Goal: Information Seeking & Learning: Learn about a topic

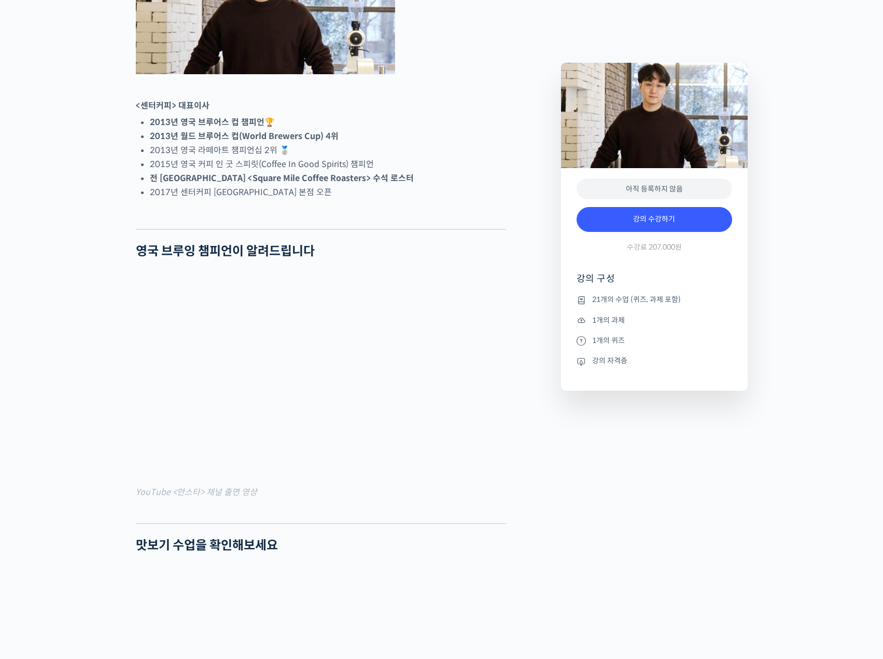
scroll to position [519, 0]
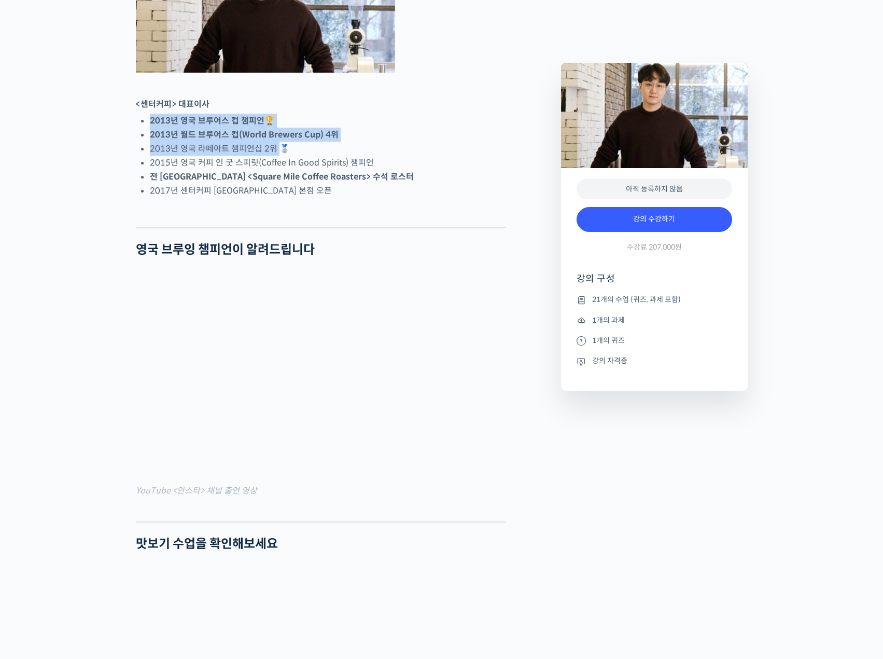
drag, startPoint x: 151, startPoint y: 162, endPoint x: 275, endPoint y: 186, distance: 126.2
click at [275, 186] on ul "2013년 영국 브루어스 컵 챔피언 🏆 2013년 월드 브루어스 컵(World Brewers Cup) 4위 2013년 영국 라떼아트 챔피언십 …" at bounding box center [328, 156] width 356 height 84
copy ul "2013년 영국 브루어스 컵 챔피언 🏆 2013년 월드 브루어스 컵(World Brewers Cup) 4위 2013년 영국 라떼아트 챔피언십 …"
drag, startPoint x: 400, startPoint y: 215, endPoint x: 392, endPoint y: 214, distance: 8.4
click at [399, 184] on li "전 [GEOGRAPHIC_DATA] <Square Mile Coffee Roasters> 수석 로스터" at bounding box center [328, 177] width 356 height 14
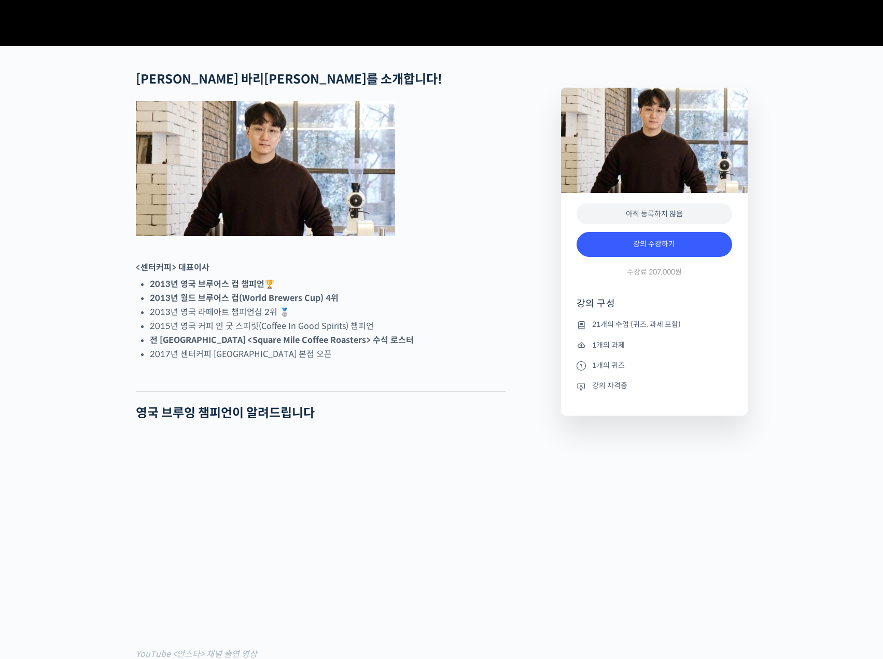
scroll to position [346, 0]
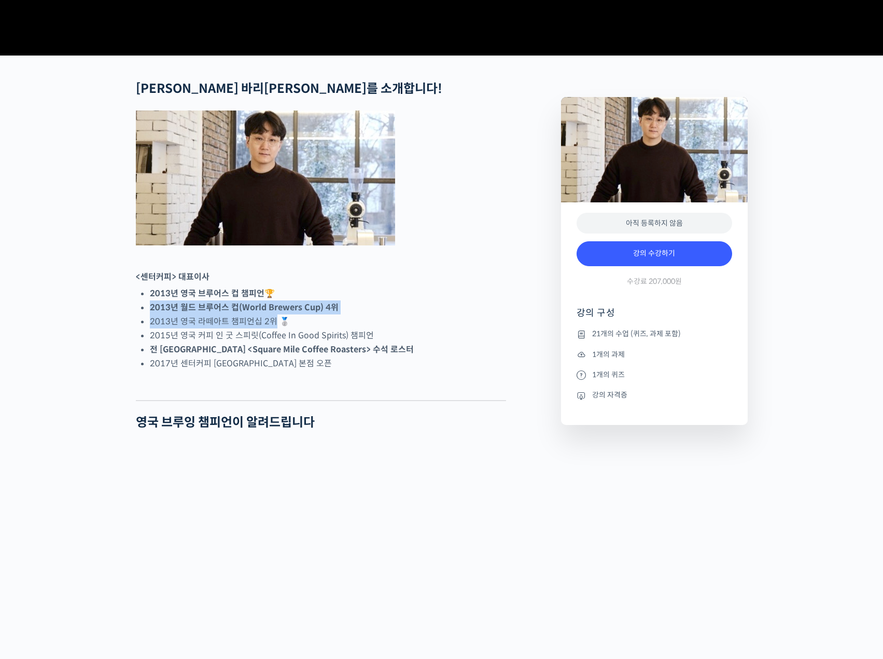
drag, startPoint x: 272, startPoint y: 360, endPoint x: 189, endPoint y: 355, distance: 82.6
click at [186, 328] on li "2013년 영국 라떼아트 챔피언십 2위 🥈" at bounding box center [328, 321] width 356 height 14
drag, startPoint x: 312, startPoint y: 345, endPoint x: 112, endPoint y: 334, distance: 200.6
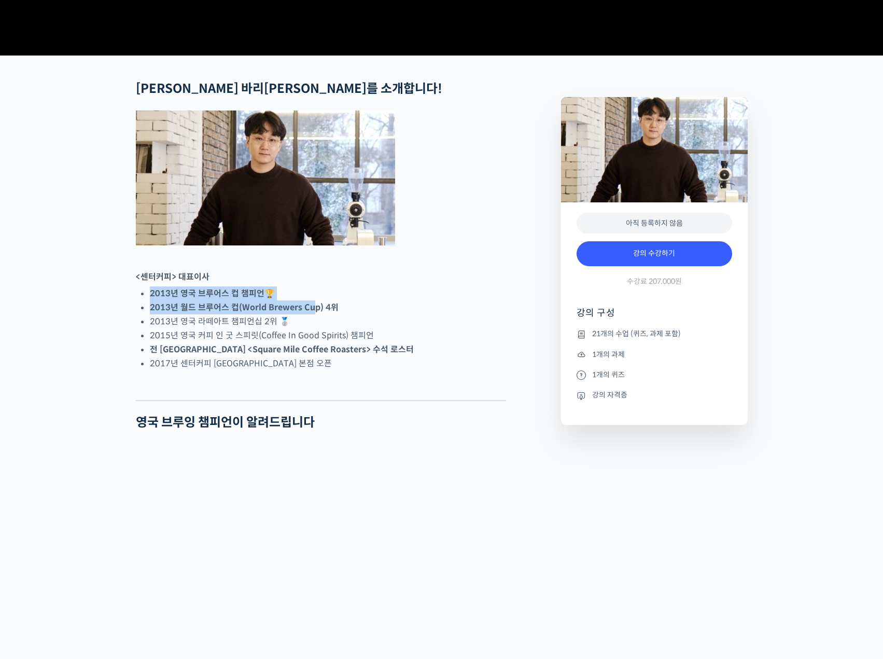
click at [344, 300] on li "2013년 영국 브루어스 컵 챔피언 🏆" at bounding box center [328, 293] width 356 height 14
drag, startPoint x: 344, startPoint y: 343, endPoint x: 138, endPoint y: 331, distance: 206.8
copy ul "2013년 영국 브루어스 컵 챔피언 🏆 2013년 월드 브루어스 컵(World Brewers Cup) 4위"
click at [492, 314] on li "2013년 월드 브루어스 컵(World Brewers Cup) 4위" at bounding box center [328, 307] width 356 height 14
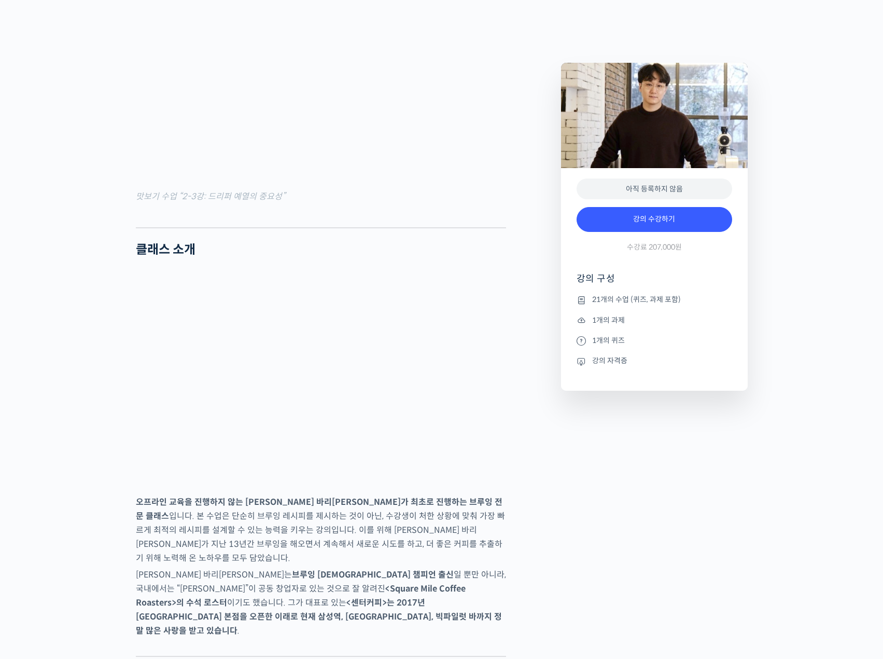
scroll to position [1383, 0]
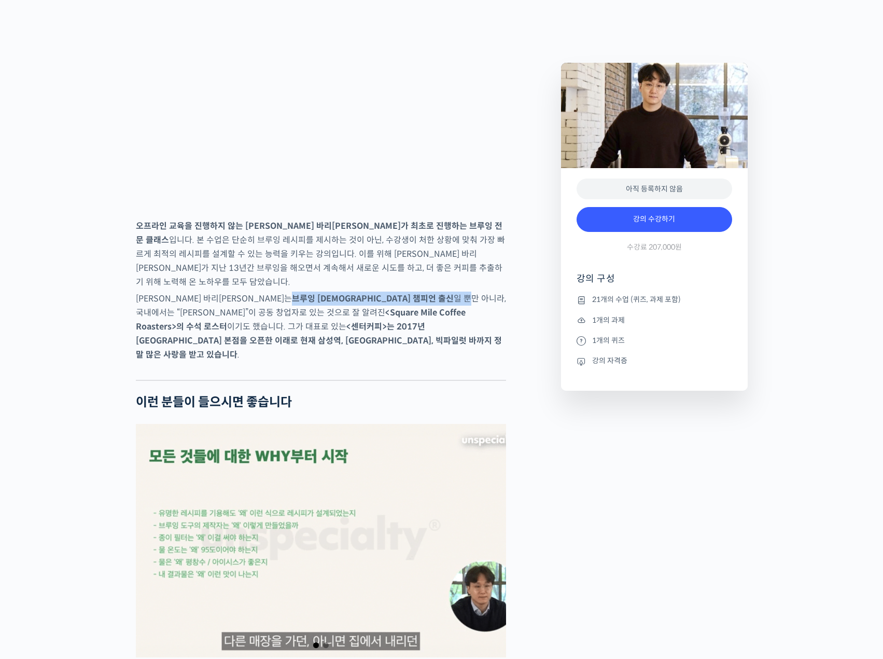
drag, startPoint x: 251, startPoint y: 321, endPoint x: 346, endPoint y: 327, distance: 95.1
click at [324, 322] on p "박상호 바리스타는 브루잉 영국 챔피언 출신 일 뿐만 아니라, 국내에서는 “제임스 호프만”이 공동 창업자로 있는 것으로 잘 알려진 <Square…" at bounding box center [321, 327] width 370 height 70
click at [343, 328] on p "박상호 바리스타는 브루잉 영국 챔피언 출신 일 뿐만 아니라, 국내에서는 “제임스 호프만”이 공동 창업자로 있는 것으로 잘 알려진 <Square…" at bounding box center [321, 327] width 370 height 70
click at [197, 332] on strong "<Square Mile Coffee Roasters>의 수석 로스터" at bounding box center [301, 319] width 330 height 25
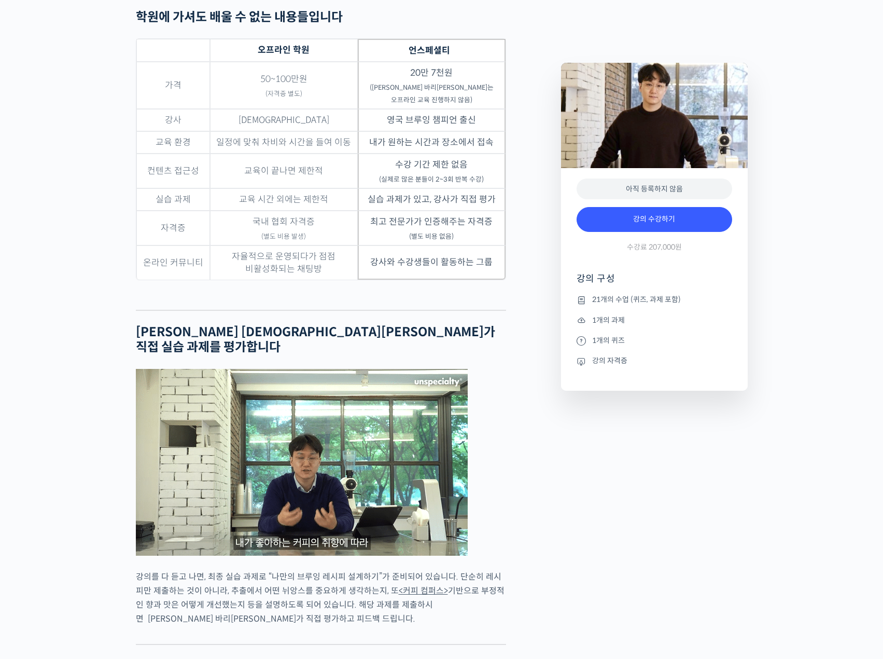
scroll to position [2594, 0]
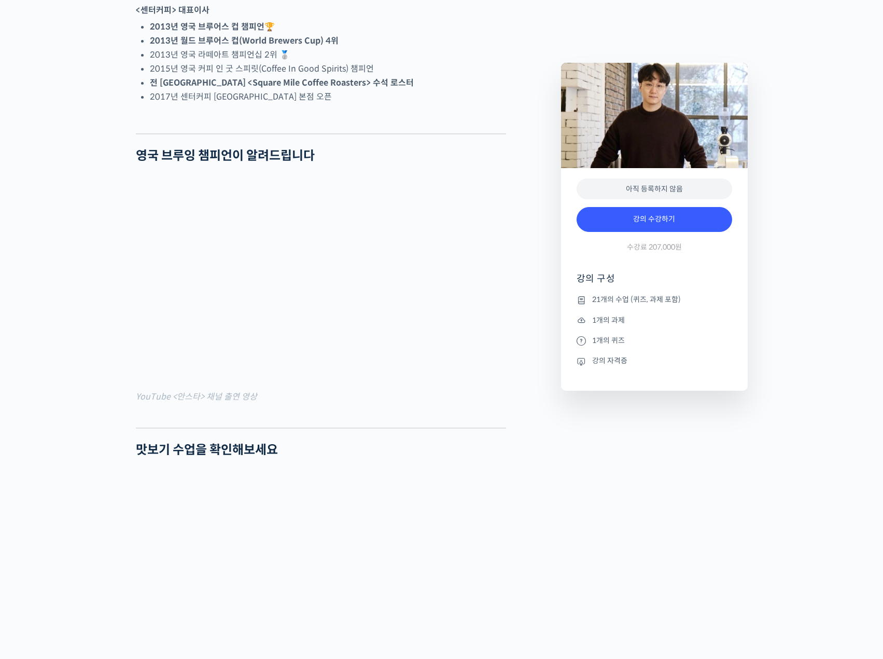
drag, startPoint x: 385, startPoint y: 113, endPoint x: 365, endPoint y: 112, distance: 20.8
click at [378, 104] on ul "2013년 영국 브루어스 컵 챔피언 🏆 2013년 월드 브루어스 컵(World Brewers Cup) 4위 2013년 영국 라떼아트 챔피언십 …" at bounding box center [328, 62] width 356 height 84
click at [283, 104] on ul "2013년 영국 브루어스 컵 챔피언 🏆 2013년 월드 브루어스 컵(World Brewers Cup) 4위 2013년 영국 라떼아트 챔피언십 …" at bounding box center [328, 62] width 356 height 84
click at [381, 76] on li "2015년 영국 커피 인 굿 스피릿(Coffee In Good Spirits) 챔피언" at bounding box center [328, 69] width 356 height 14
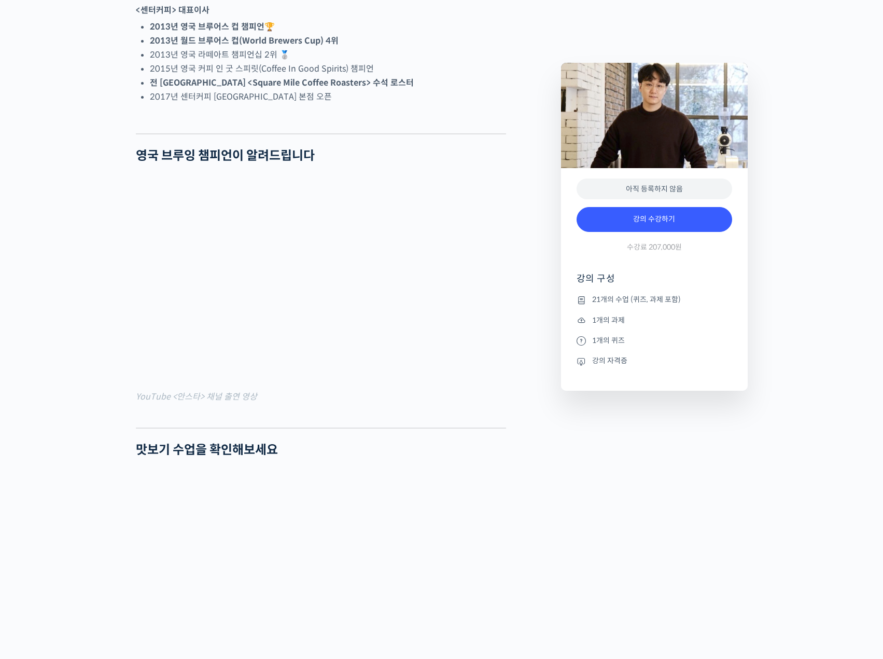
click at [192, 76] on li "2015년 영국 커피 인 굿 스피릿(Coffee In Good Spirits) 챔피언" at bounding box center [328, 69] width 356 height 14
drag, startPoint x: 149, startPoint y: 105, endPoint x: 381, endPoint y: 116, distance: 231.6
click at [381, 104] on ul "2013년 영국 브루어스 컵 챔피언 🏆 2013년 월드 브루어스 컵(World Brewers Cup) 4위 2013년 영국 라떼아트 챔피언십 …" at bounding box center [328, 62] width 356 height 84
copy ul "2015년 영국 커피 인 굿 스피릿(Coffee In Good Spirits) 챔피언 전 영국 <Square Mile Coffee Roaste…"
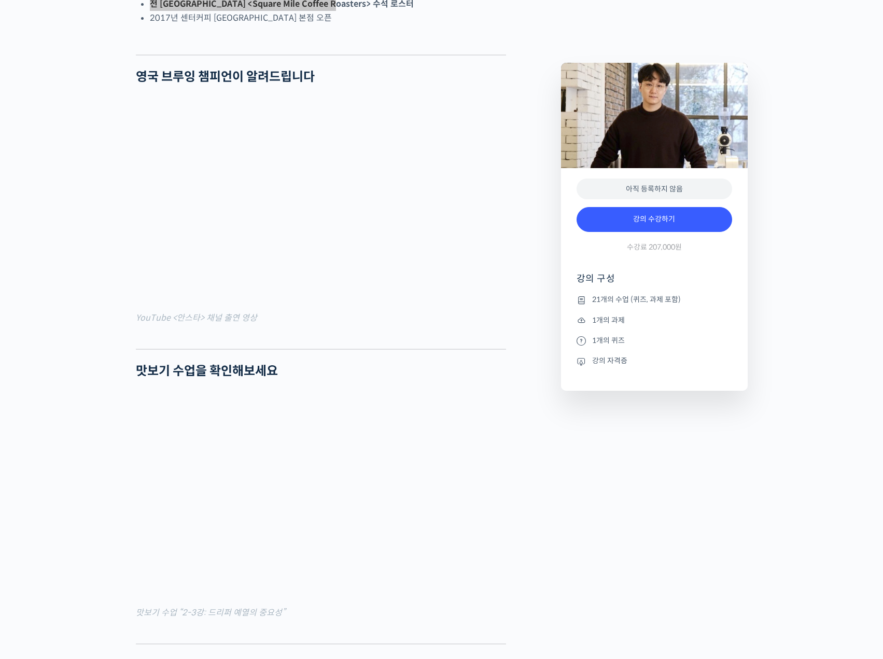
scroll to position [519, 0]
